Goal: Ask a question

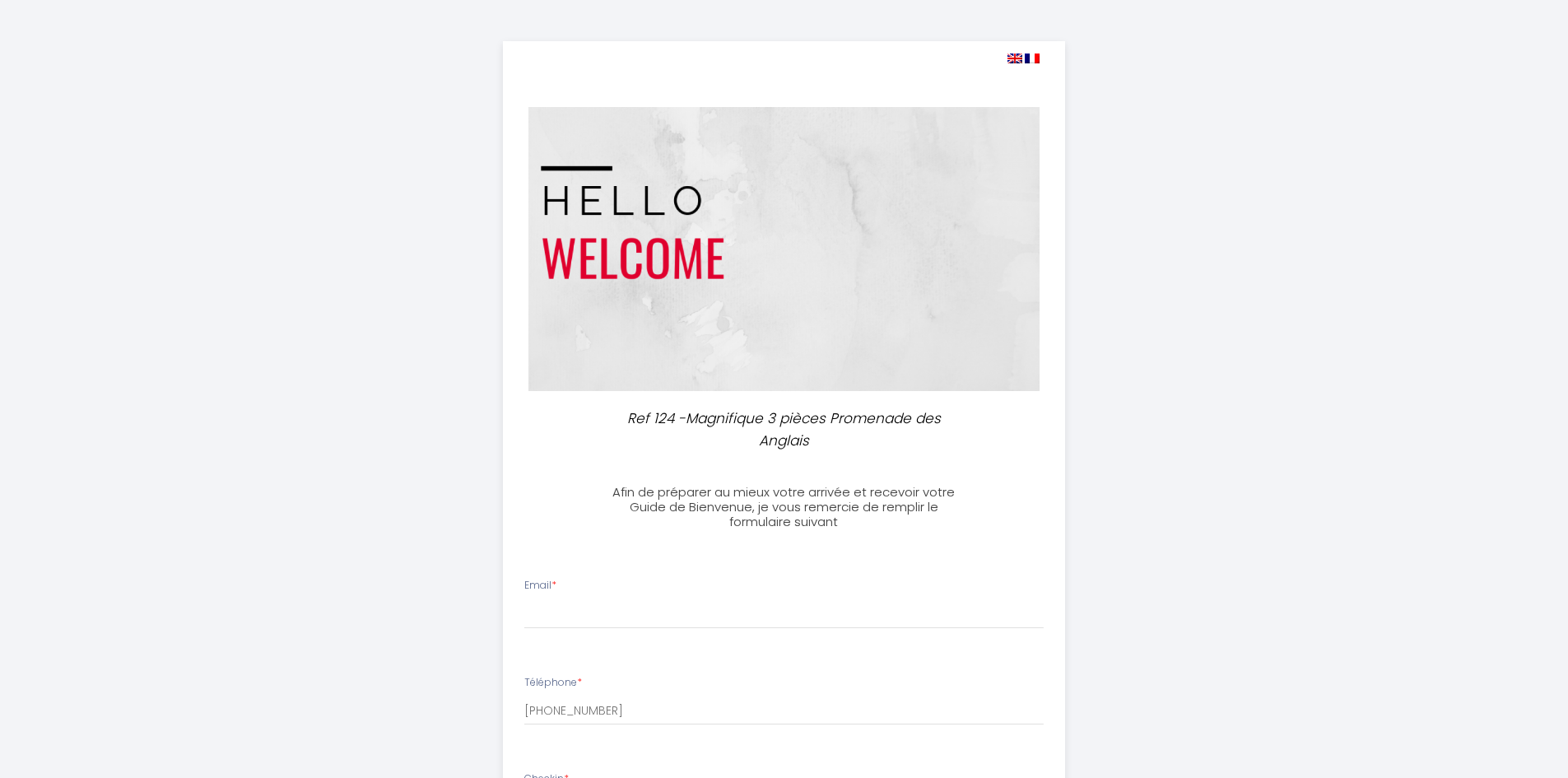
select select
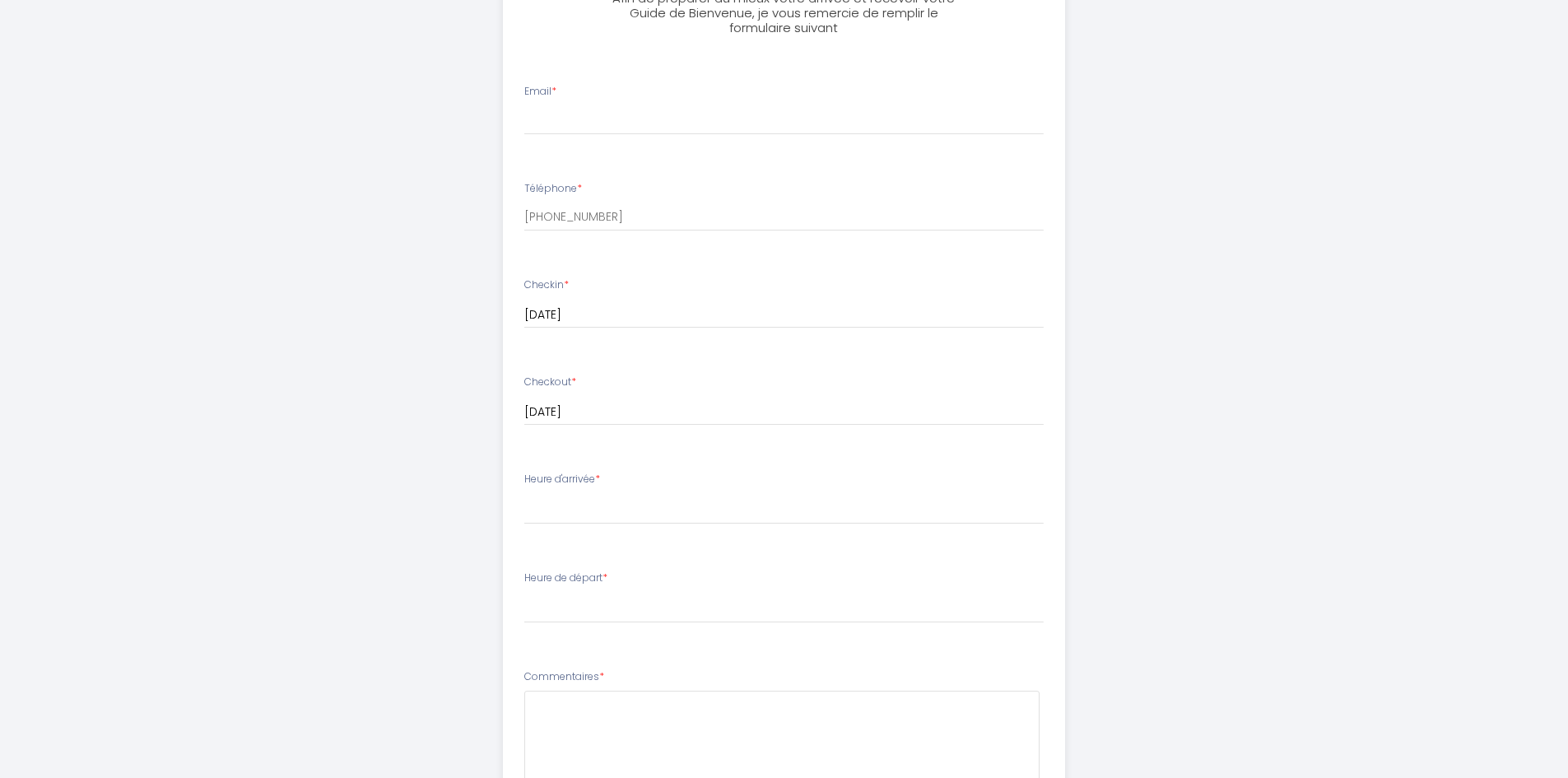
scroll to position [576, 0]
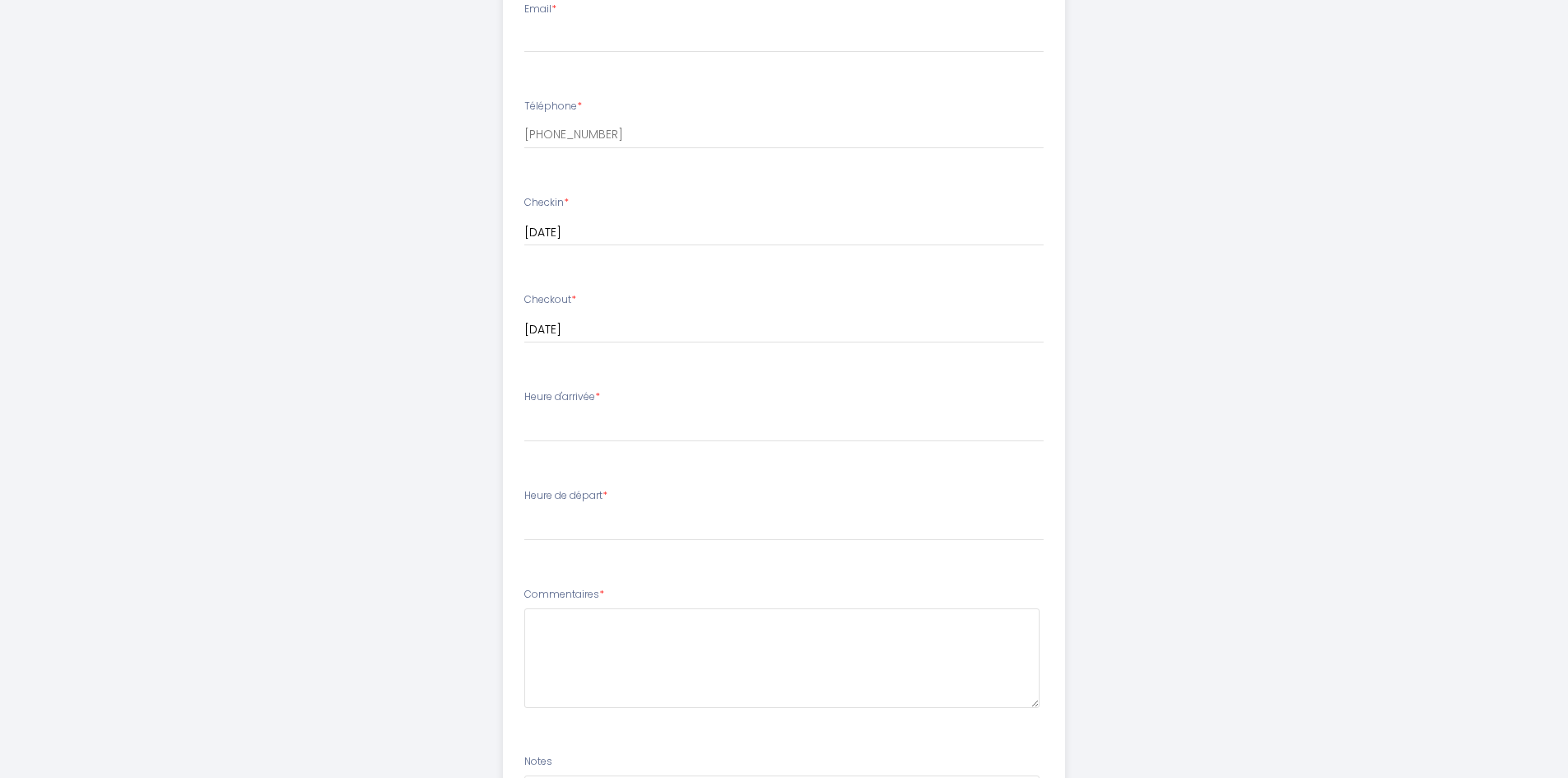
drag, startPoint x: 601, startPoint y: 397, endPoint x: 528, endPoint y: 404, distance: 73.3
click at [528, 404] on label "Heure d'arrivée *" at bounding box center [561, 397] width 76 height 16
copy label "Heure d'arrivée"
click at [558, 431] on select "14:00 14:30 15:00 15:30 16:00 16:30 17:00 17:30 18:00 18:30 19:00 19:30 20:00 2…" at bounding box center [784, 427] width 520 height 31
select select "14:00"
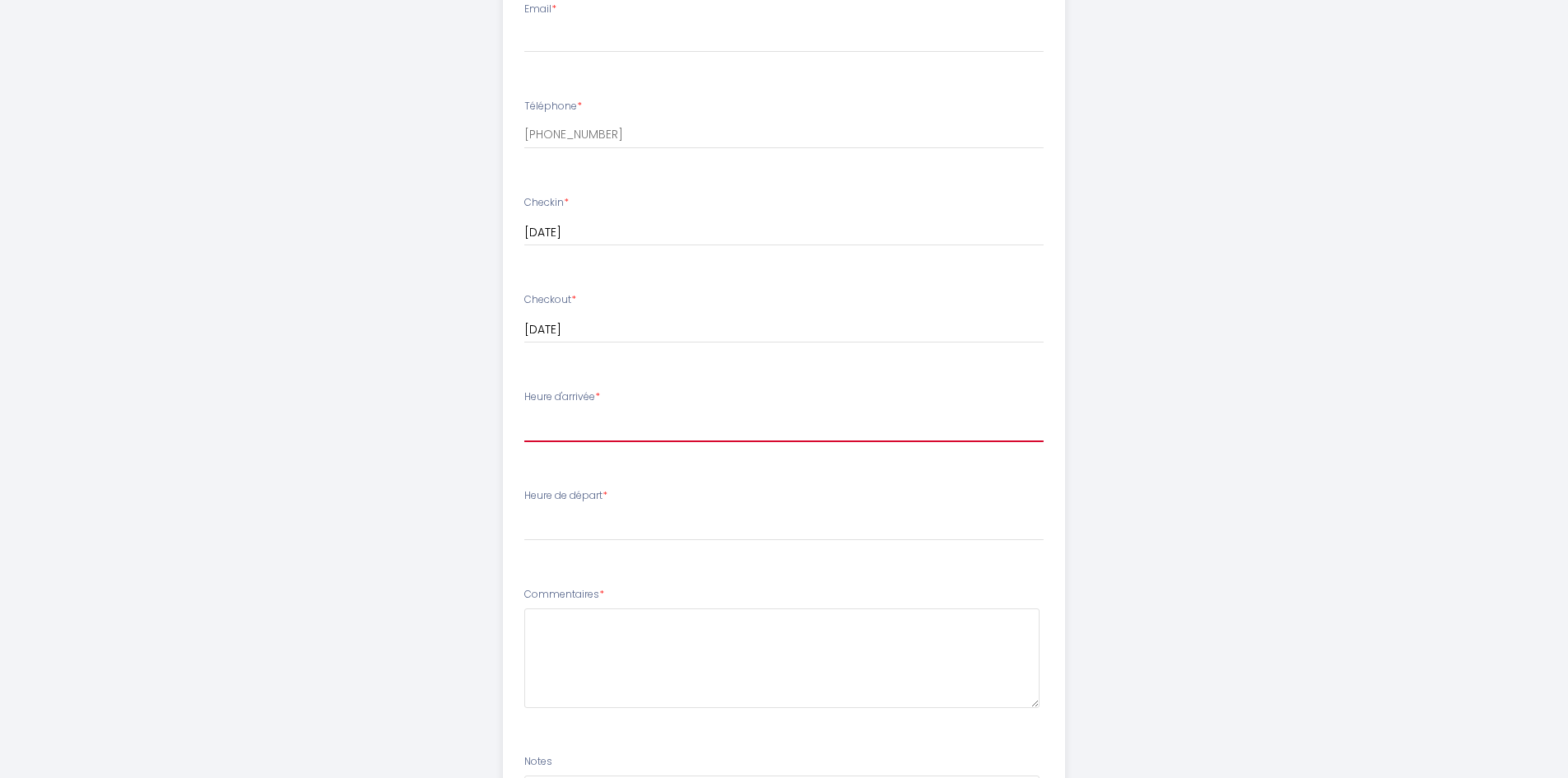
click at [524, 411] on select "14:00 14:30 15:00 15:30 16:00 16:30 17:00 17:30 18:00 18:30 19:00 19:30 20:00 2…" at bounding box center [784, 427] width 520 height 31
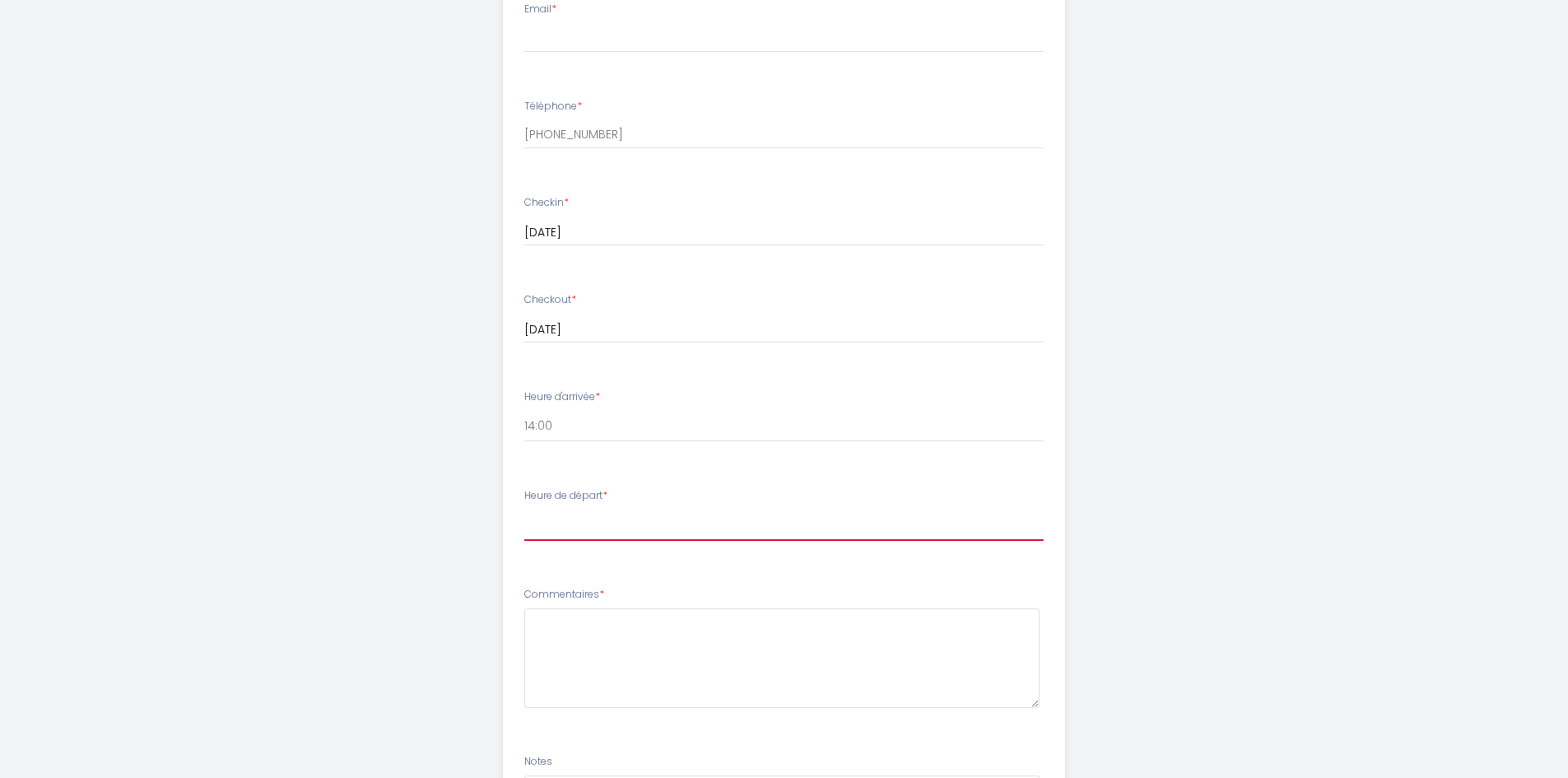
click at [578, 510] on select "00:00 00:30 01:00 01:30 02:00 02:30 03:00 03:30 04:00 04:30 05:00 05:30 06:00 0…" at bounding box center [784, 525] width 520 height 31
select select "11:00"
click at [524, 509] on select "00:00 00:30 01:00 01:30 02:00 02:30 03:00 03:30 04:00 04:30 05:00 05:30 06:00 0…" at bounding box center [784, 525] width 520 height 31
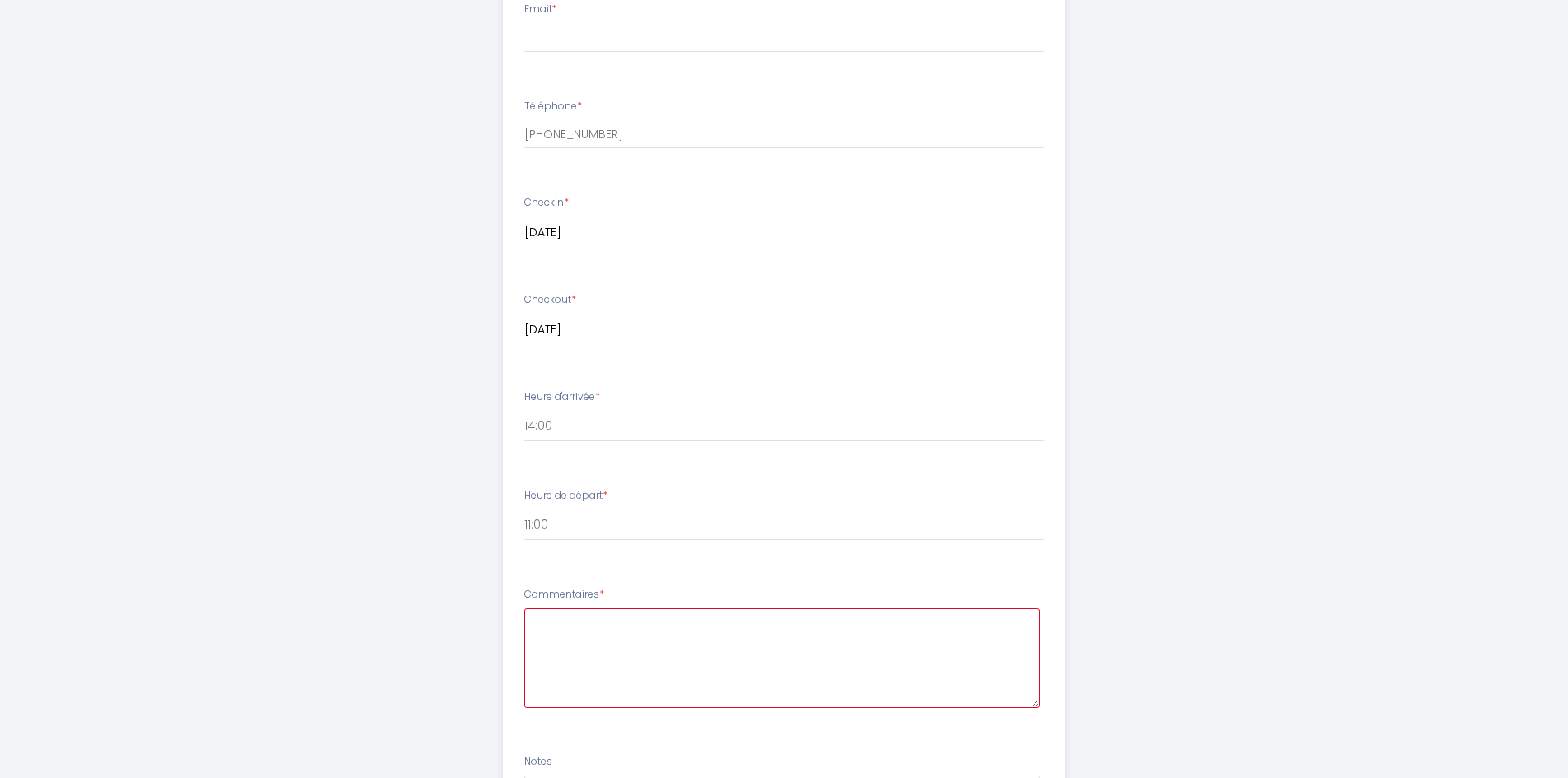
click at [590, 630] on textarea at bounding box center [781, 658] width 515 height 100
type textarea "I"
drag, startPoint x: 690, startPoint y: 635, endPoint x: 741, endPoint y: 662, distance: 57.7
click at [741, 662] on textarea "We would like to have late check out. May I know what time we must check out? i…" at bounding box center [781, 658] width 515 height 100
click at [706, 635] on textarea "We would like to have late check out. May I know what time we must check out? i…" at bounding box center [781, 658] width 515 height 100
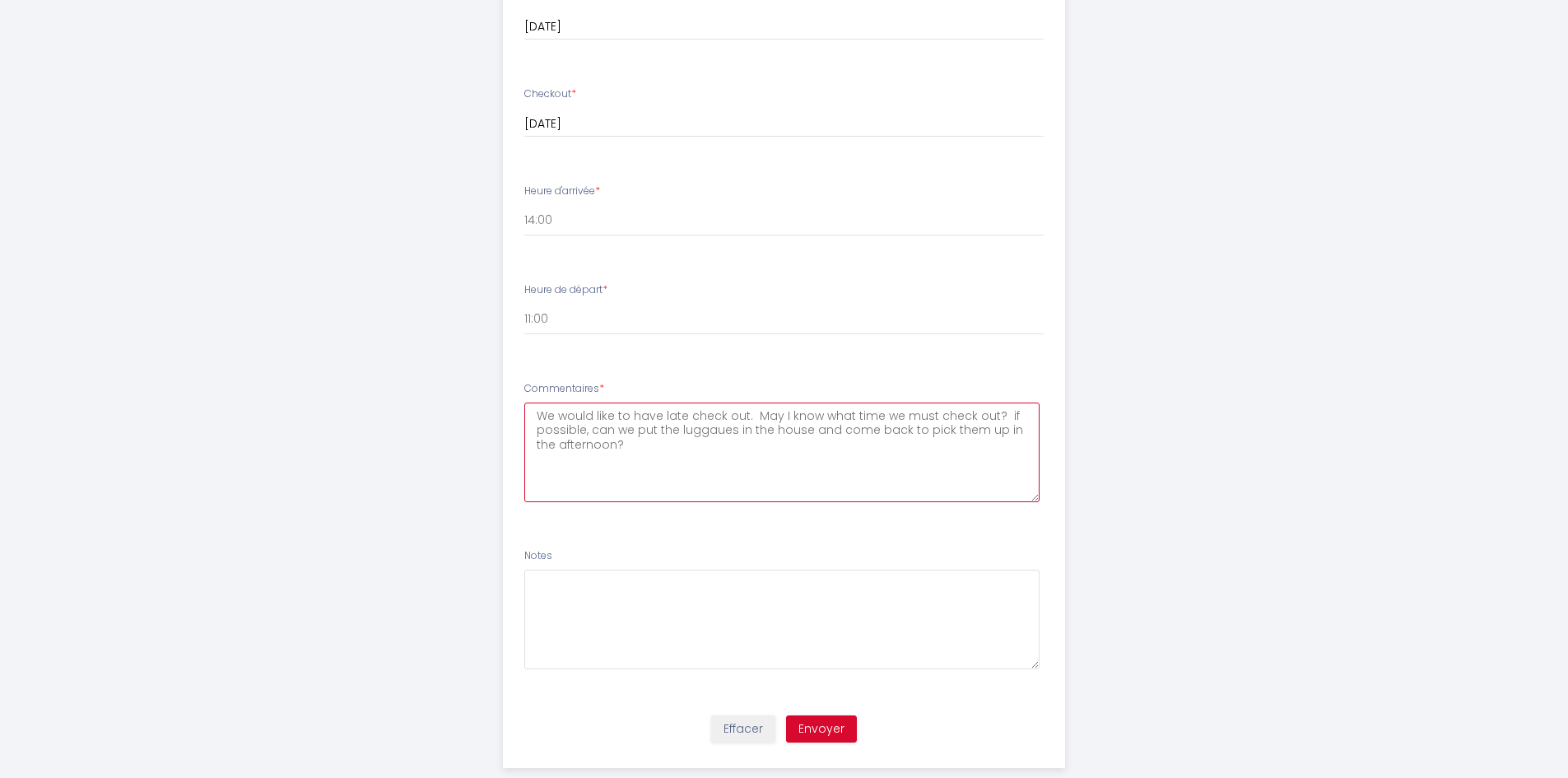
scroll to position [814, 0]
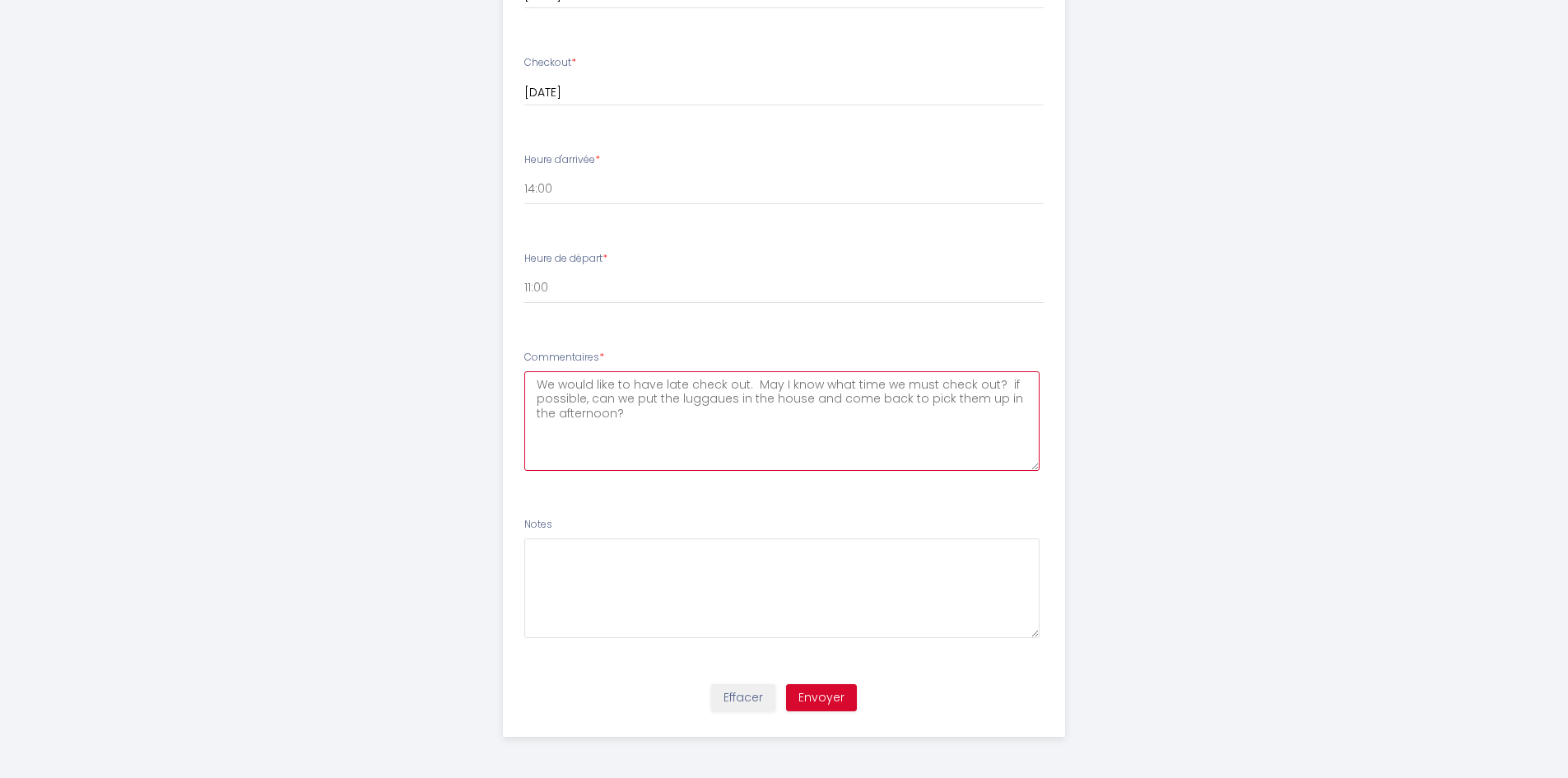
type textarea "We would like to have late check out. May I know what time we must check out? i…"
click at [816, 702] on button "Envoyer" at bounding box center [821, 698] width 70 height 28
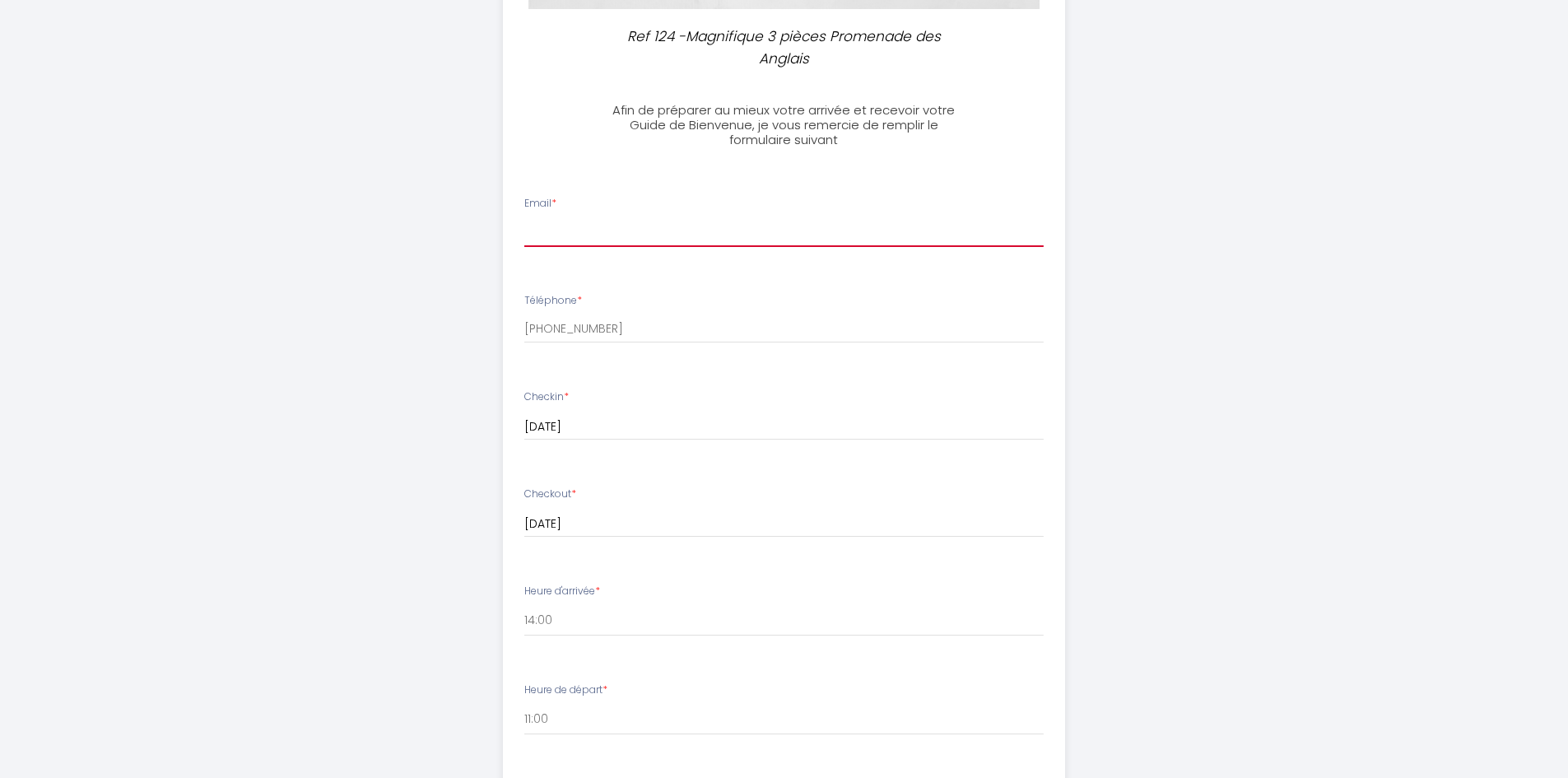
scroll to position [352, 0]
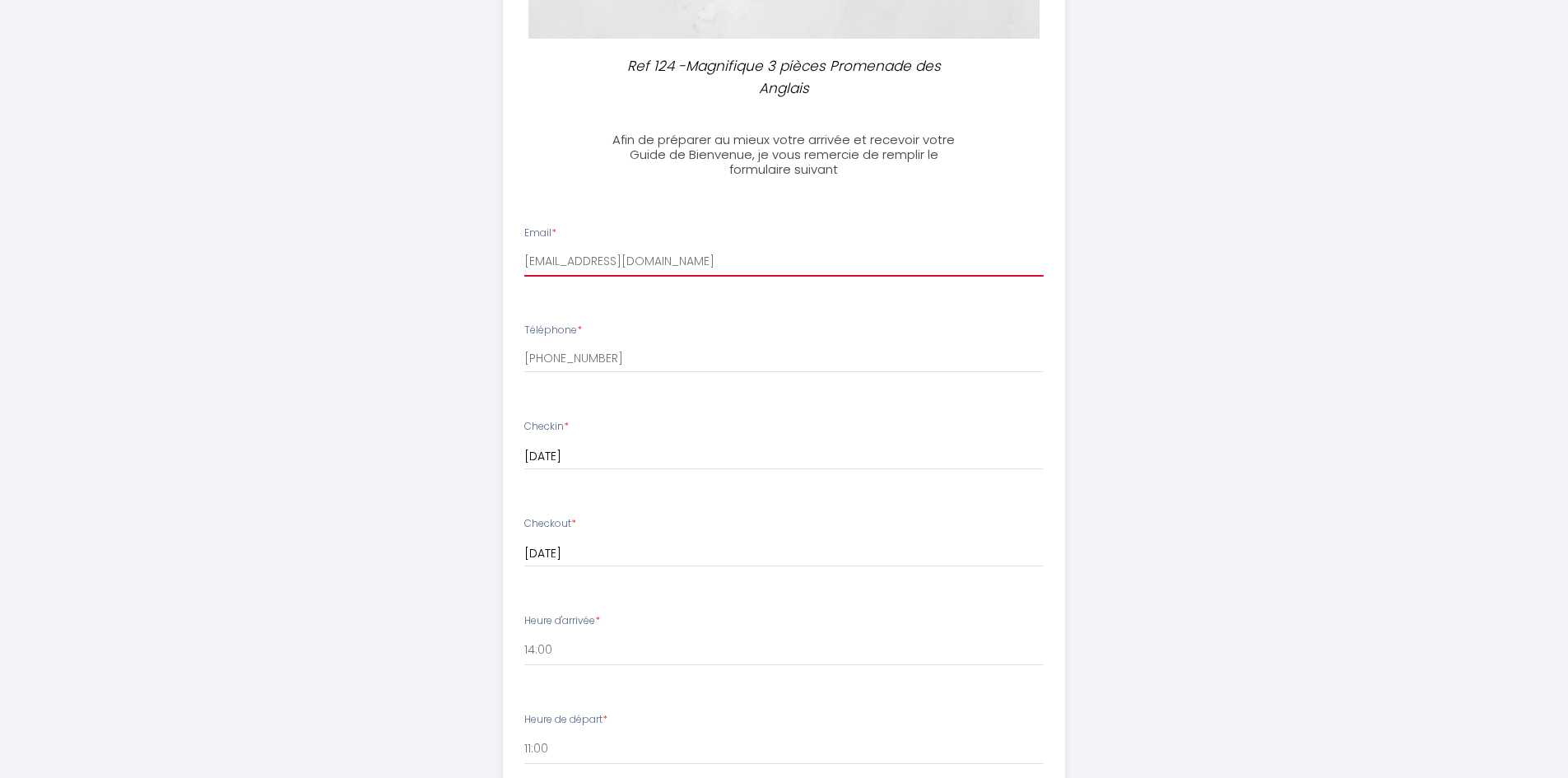
type input "[EMAIL_ADDRESS][DOMAIN_NAME]"
click at [857, 495] on li "Checkin * [DATE] < [DATE] > Sun Mon Tue Wed Thu Fri Sat 1 2 3 4 5 6 7 8 9 10 11…" at bounding box center [784, 453] width 561 height 87
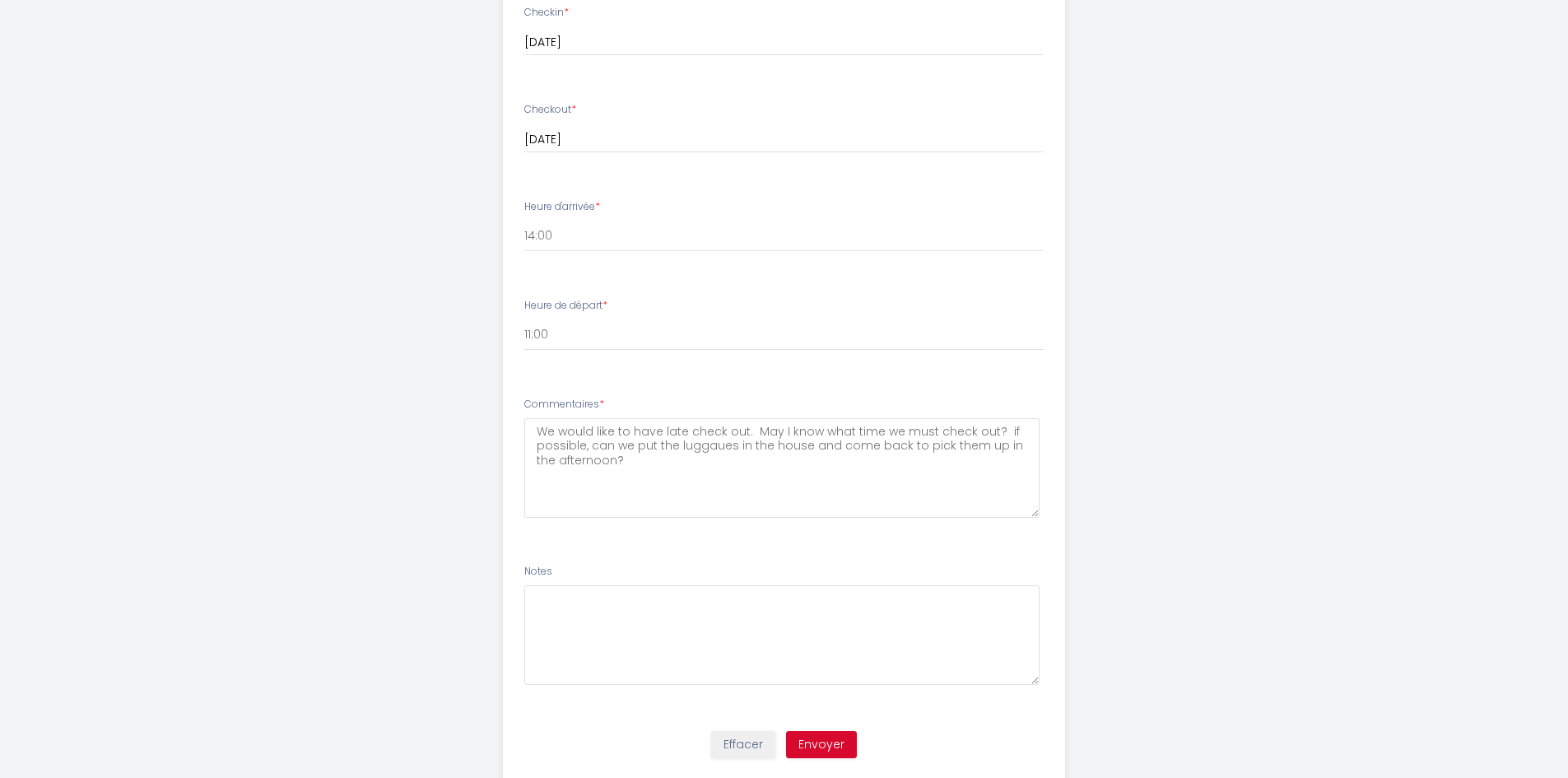
scroll to position [814, 0]
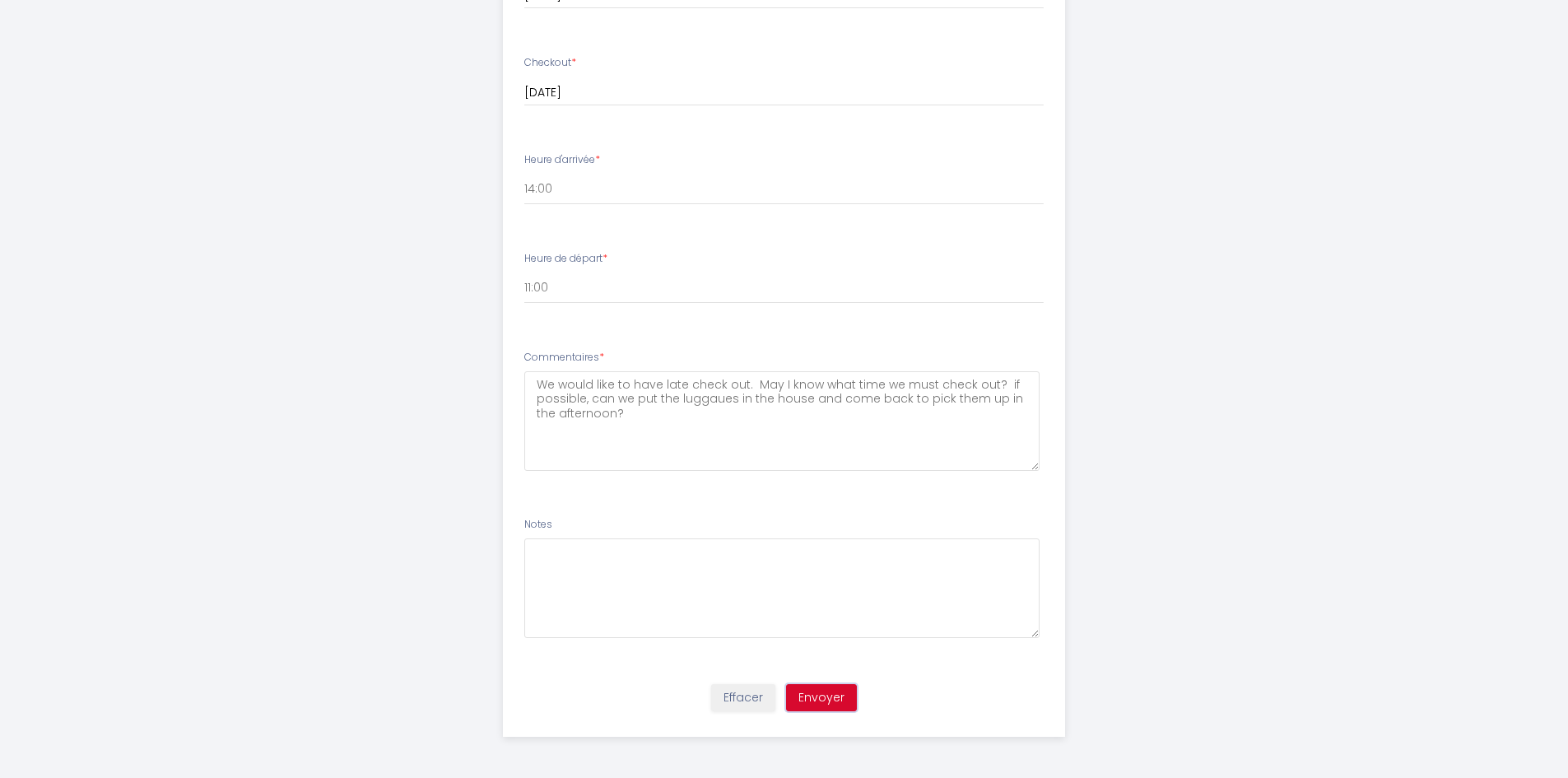
click at [811, 694] on button "Envoyer" at bounding box center [821, 698] width 70 height 28
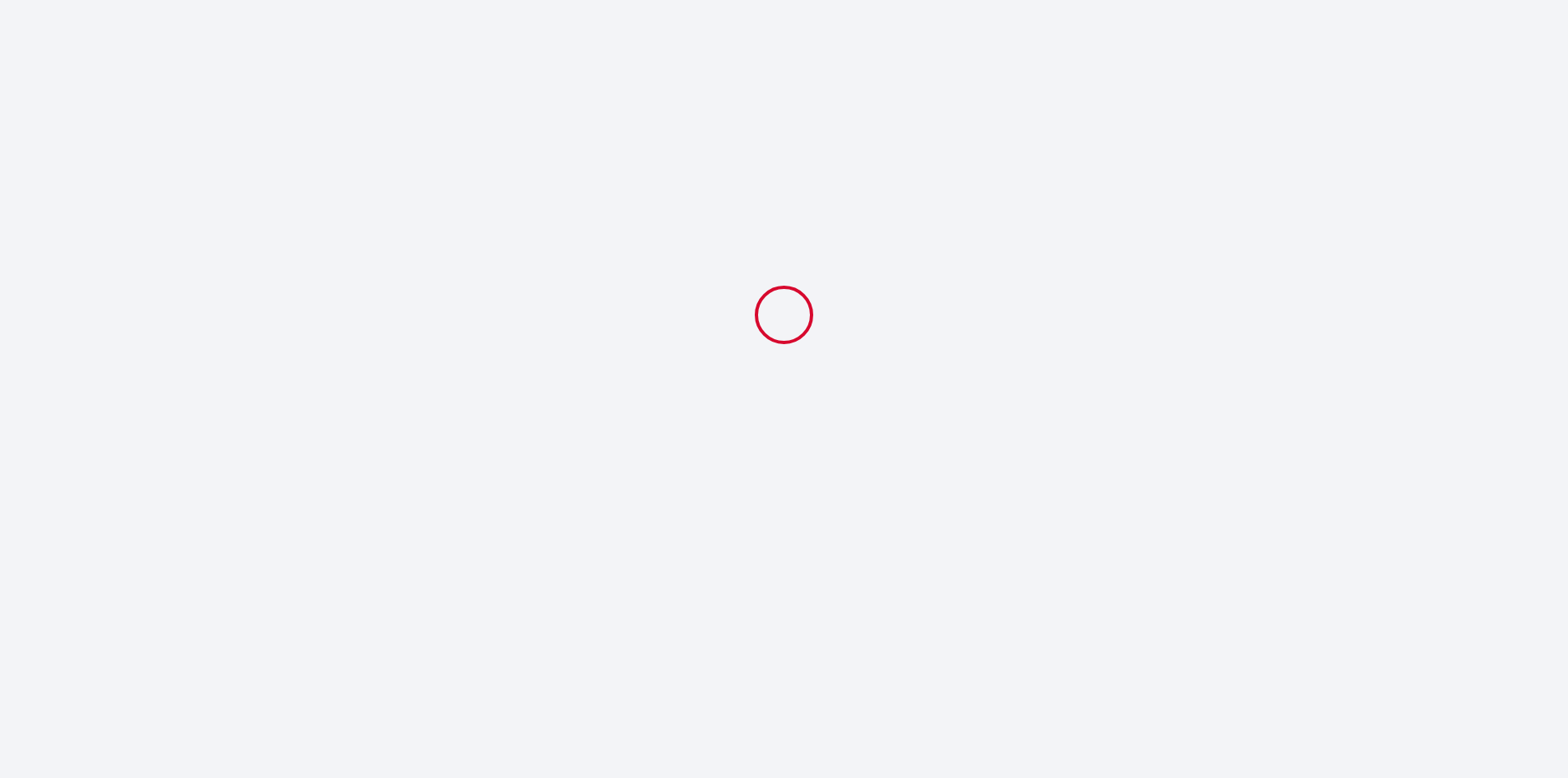
scroll to position [0, 0]
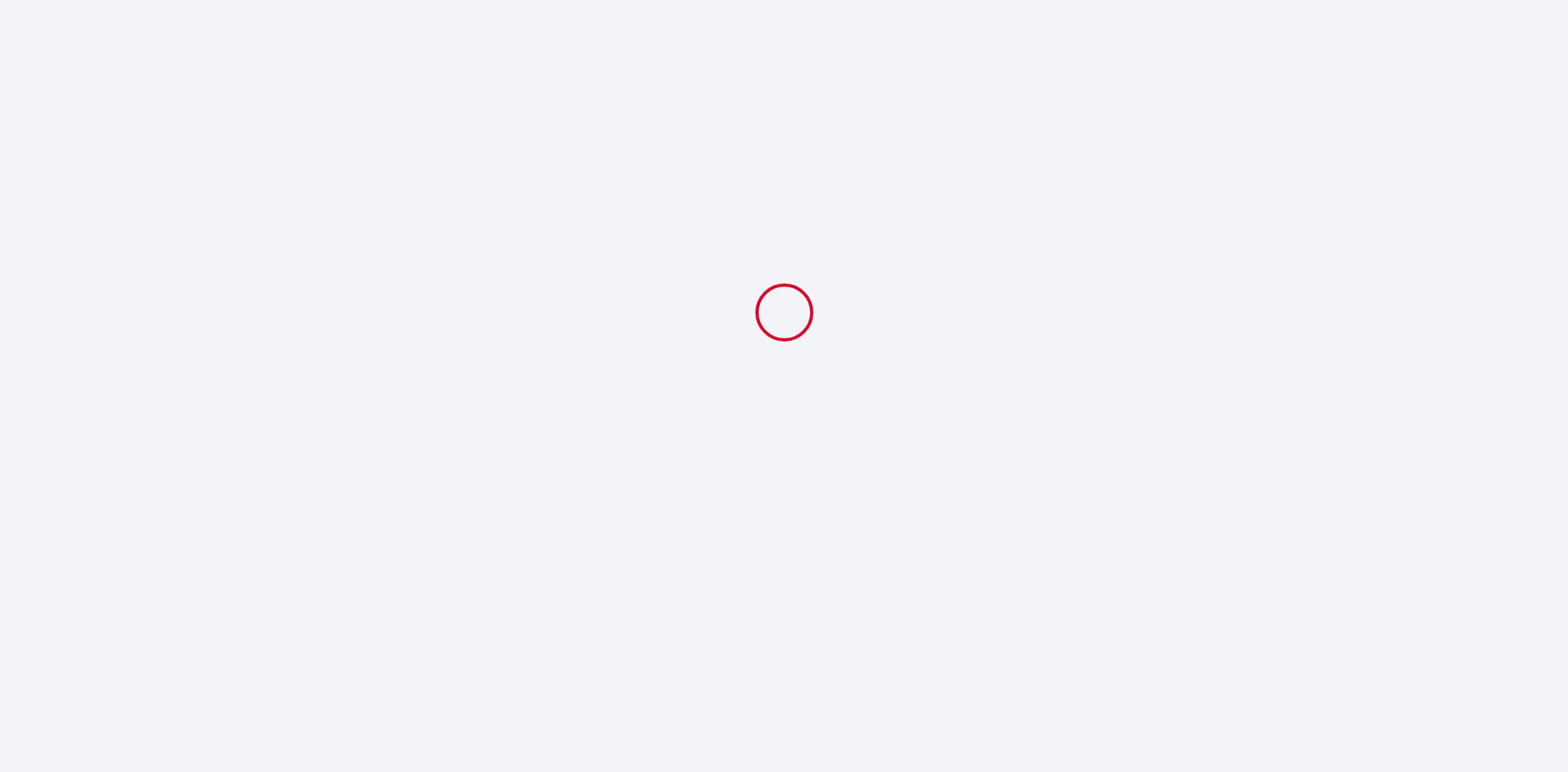
select select "11:00"
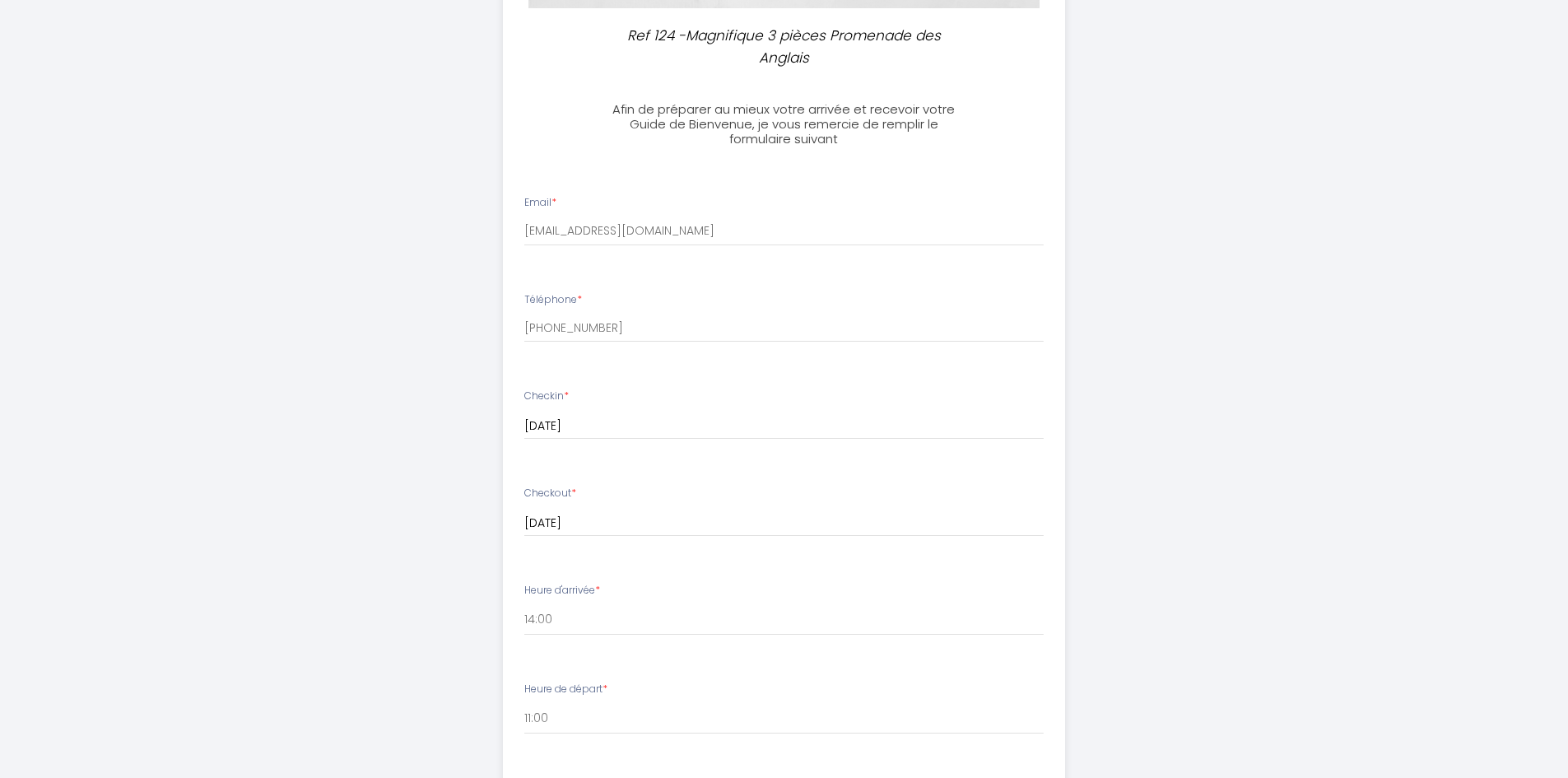
scroll to position [412, 0]
